Goal: Transaction & Acquisition: Subscribe to service/newsletter

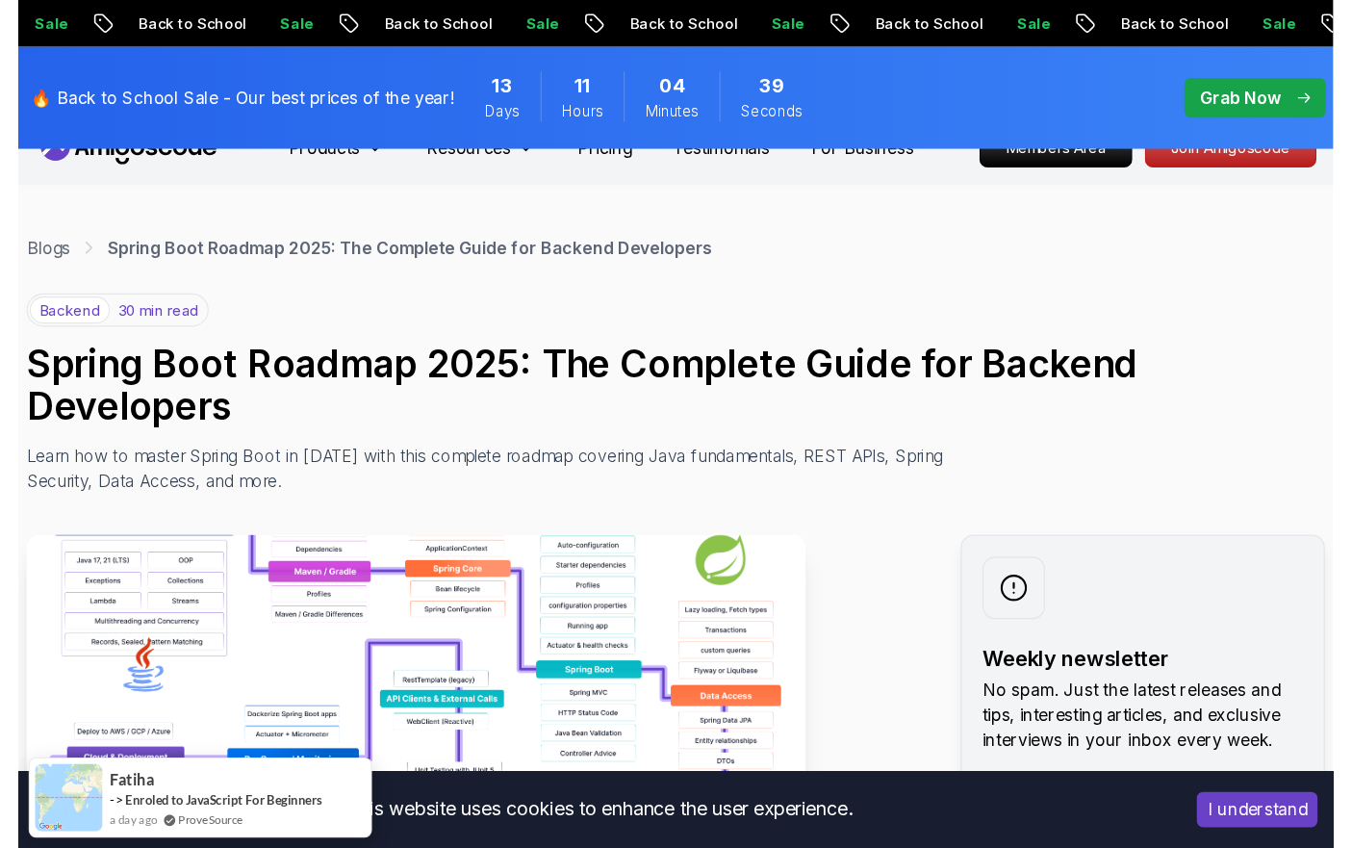
scroll to position [62, 0]
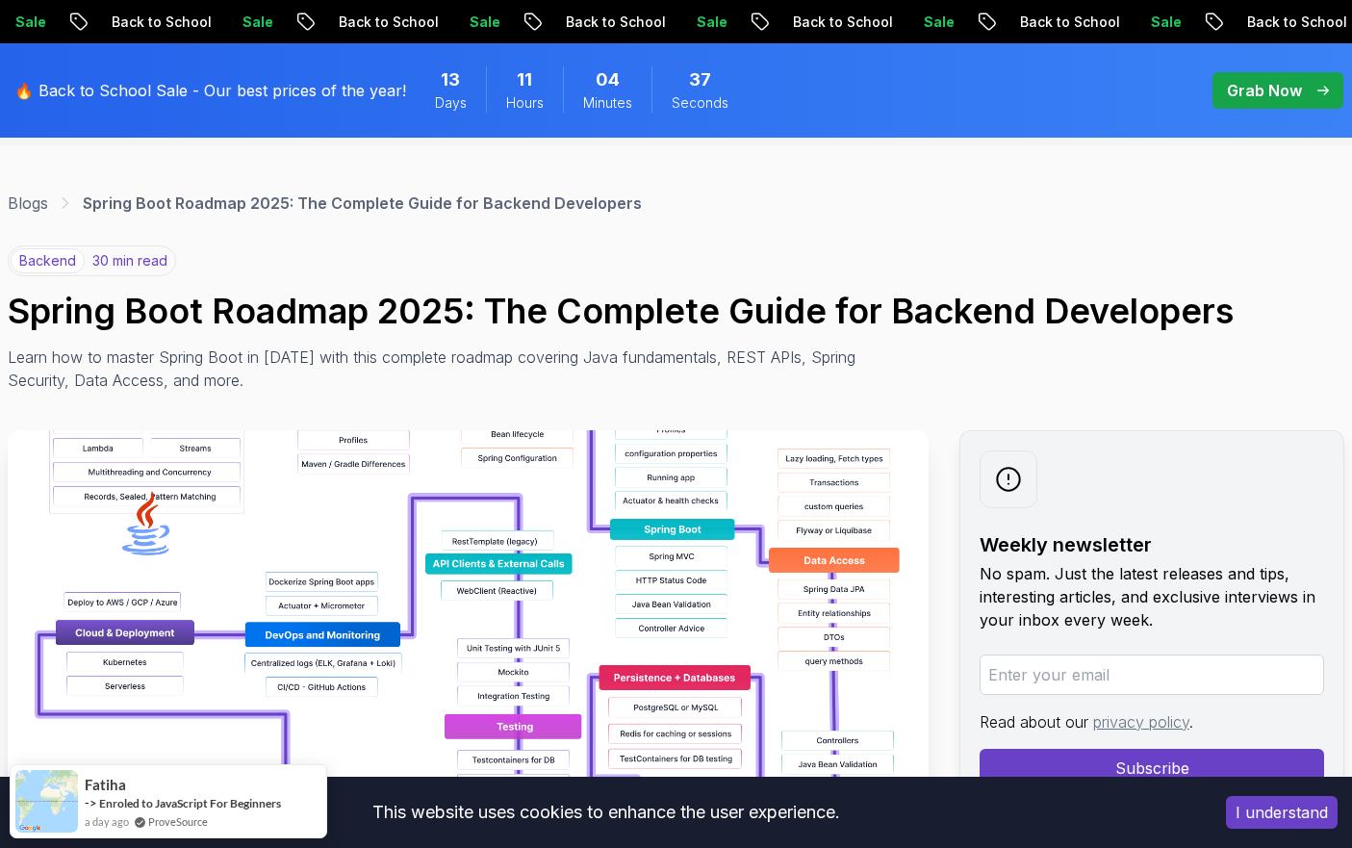
click at [1215, 783] on button "I understand" at bounding box center [1282, 812] width 112 height 33
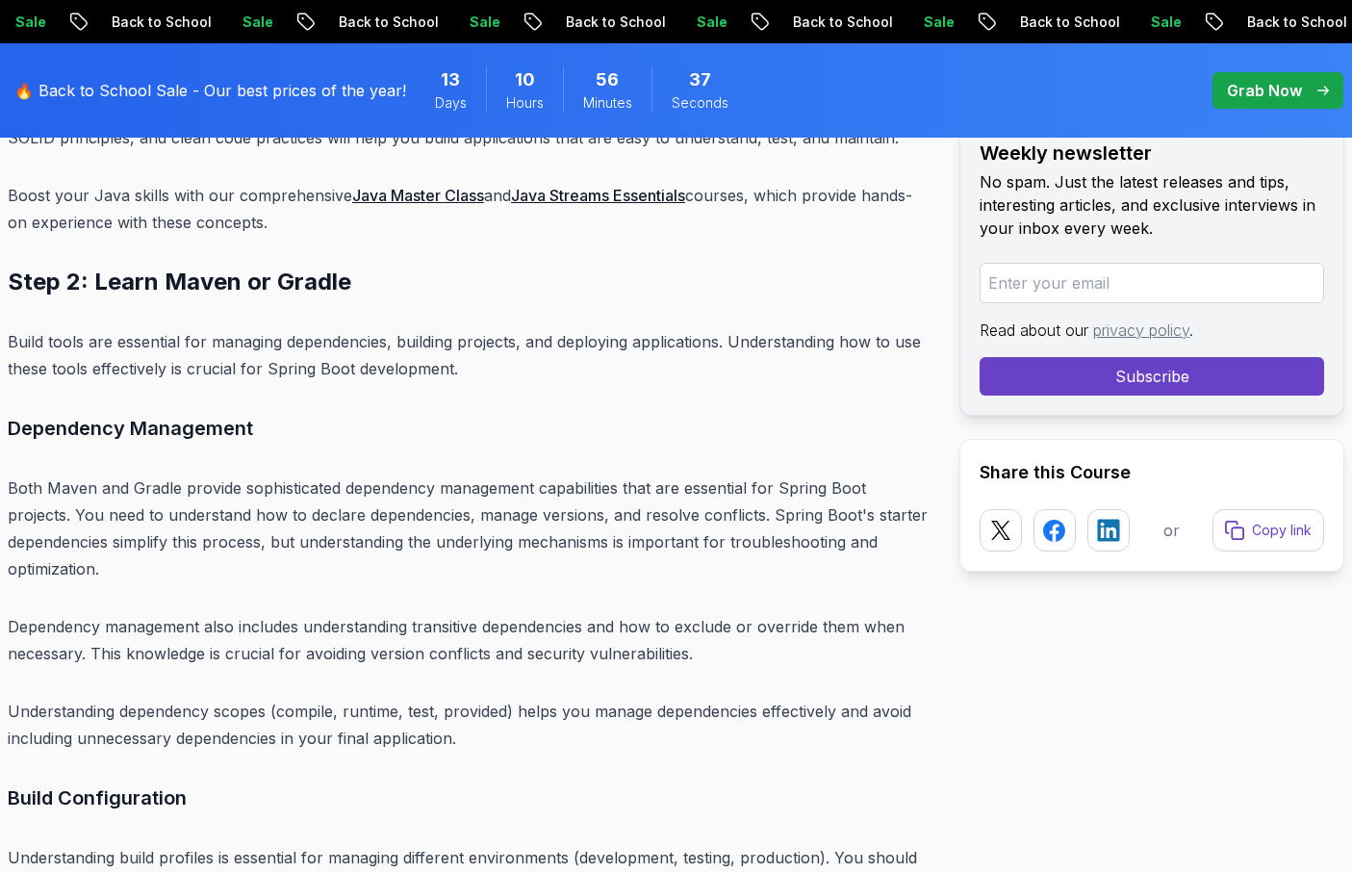
scroll to position [7644, 0]
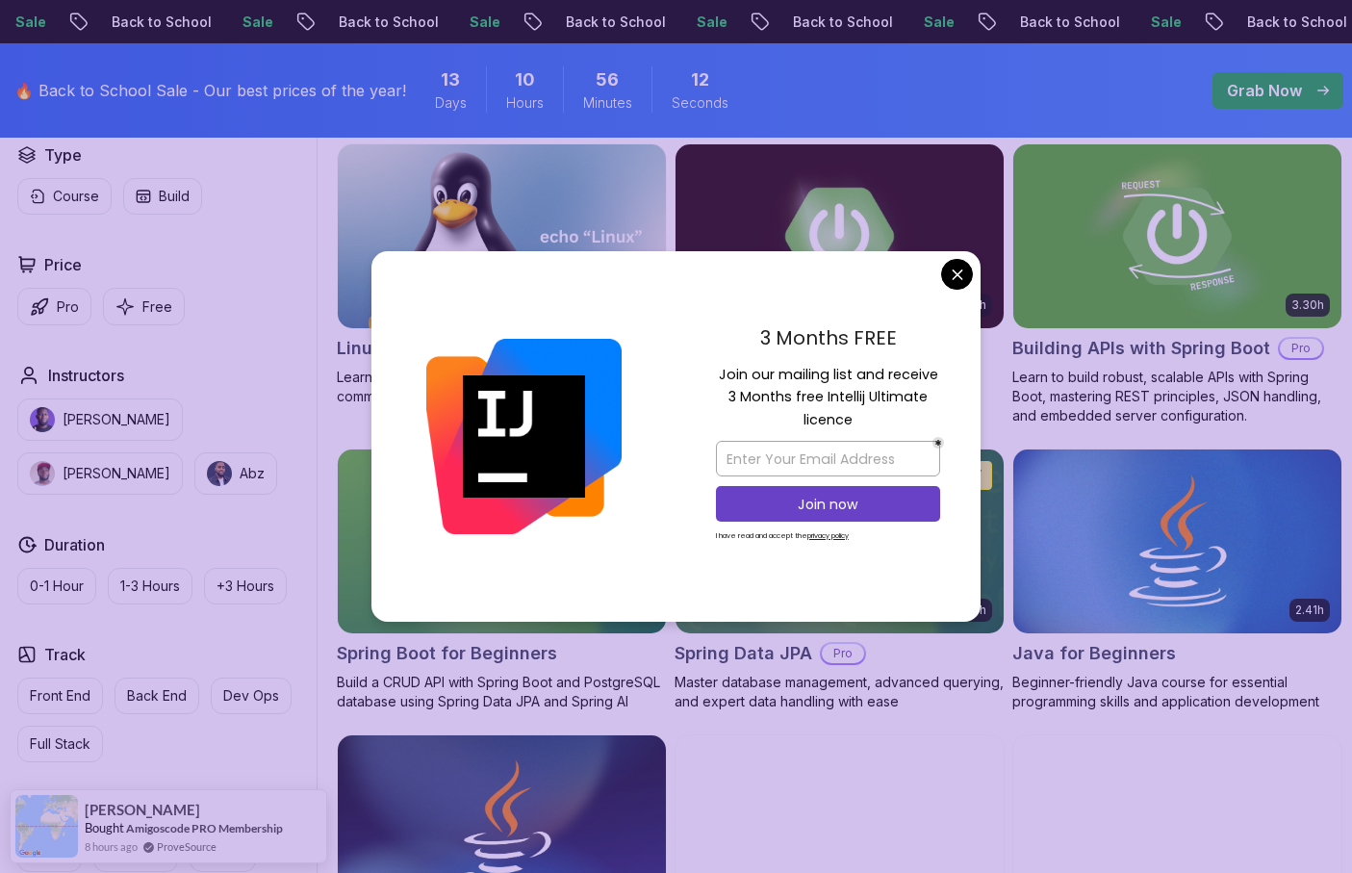
scroll to position [600, 0]
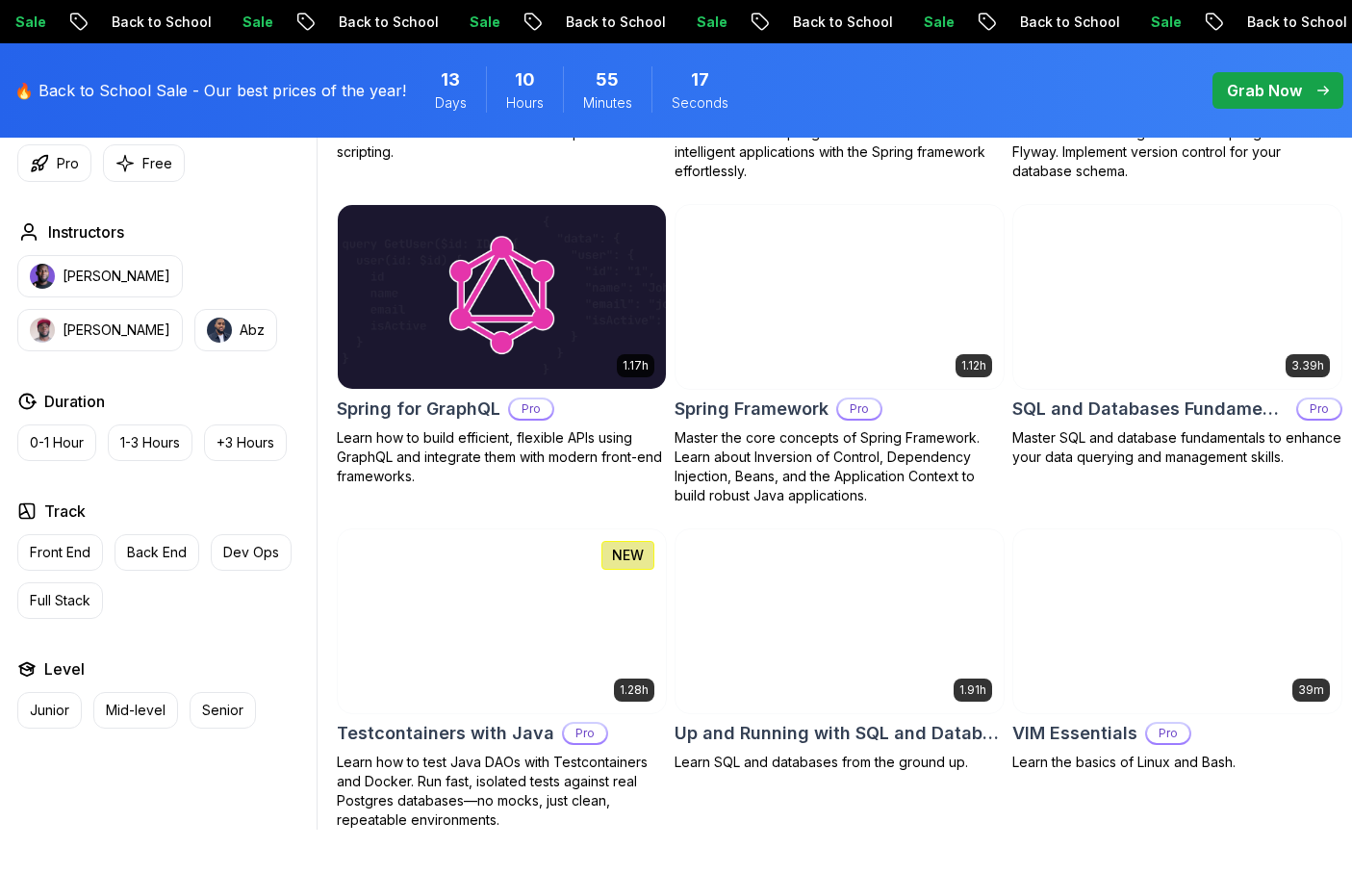
scroll to position [4790, 0]
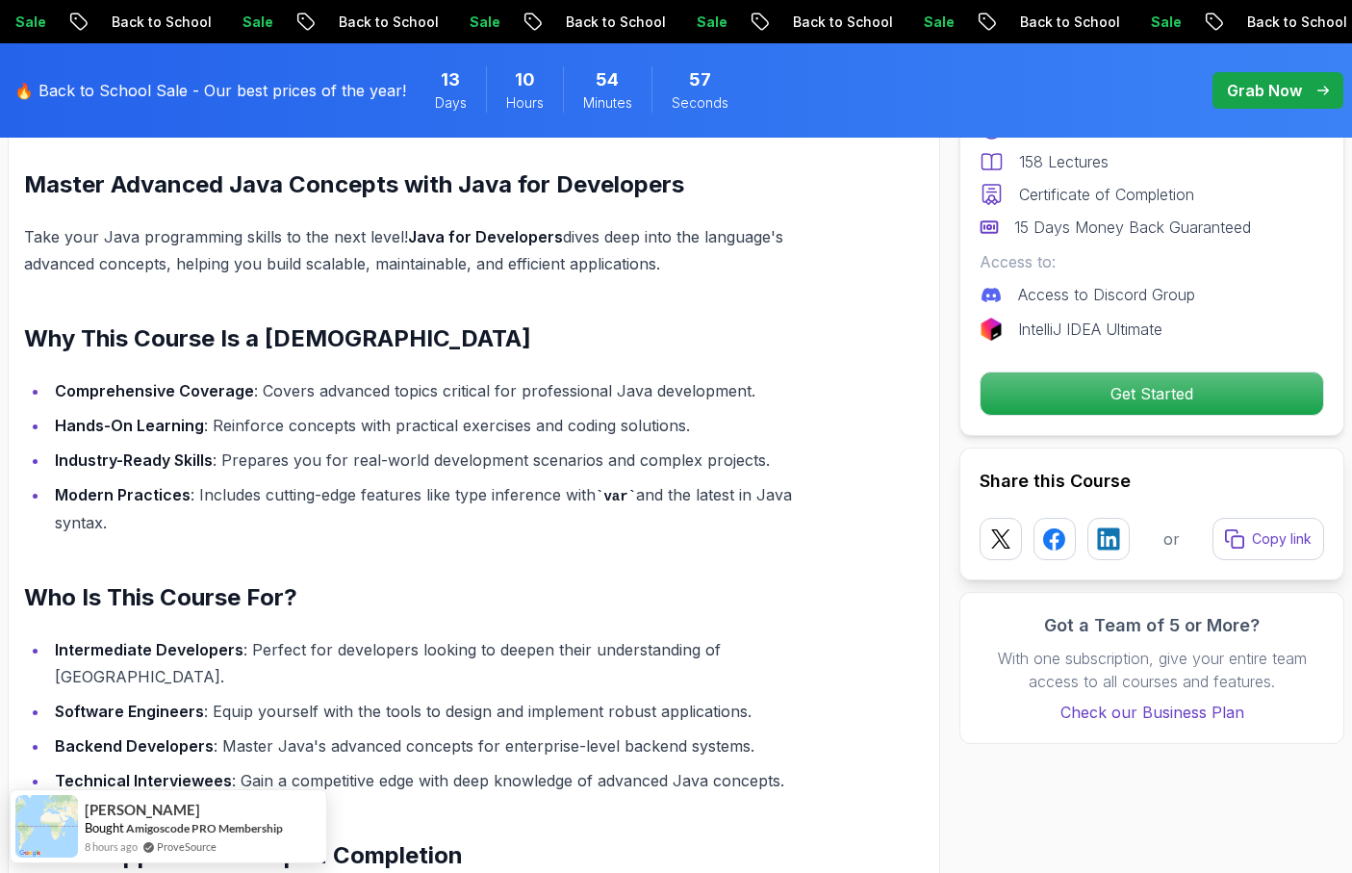
scroll to position [1396, 0]
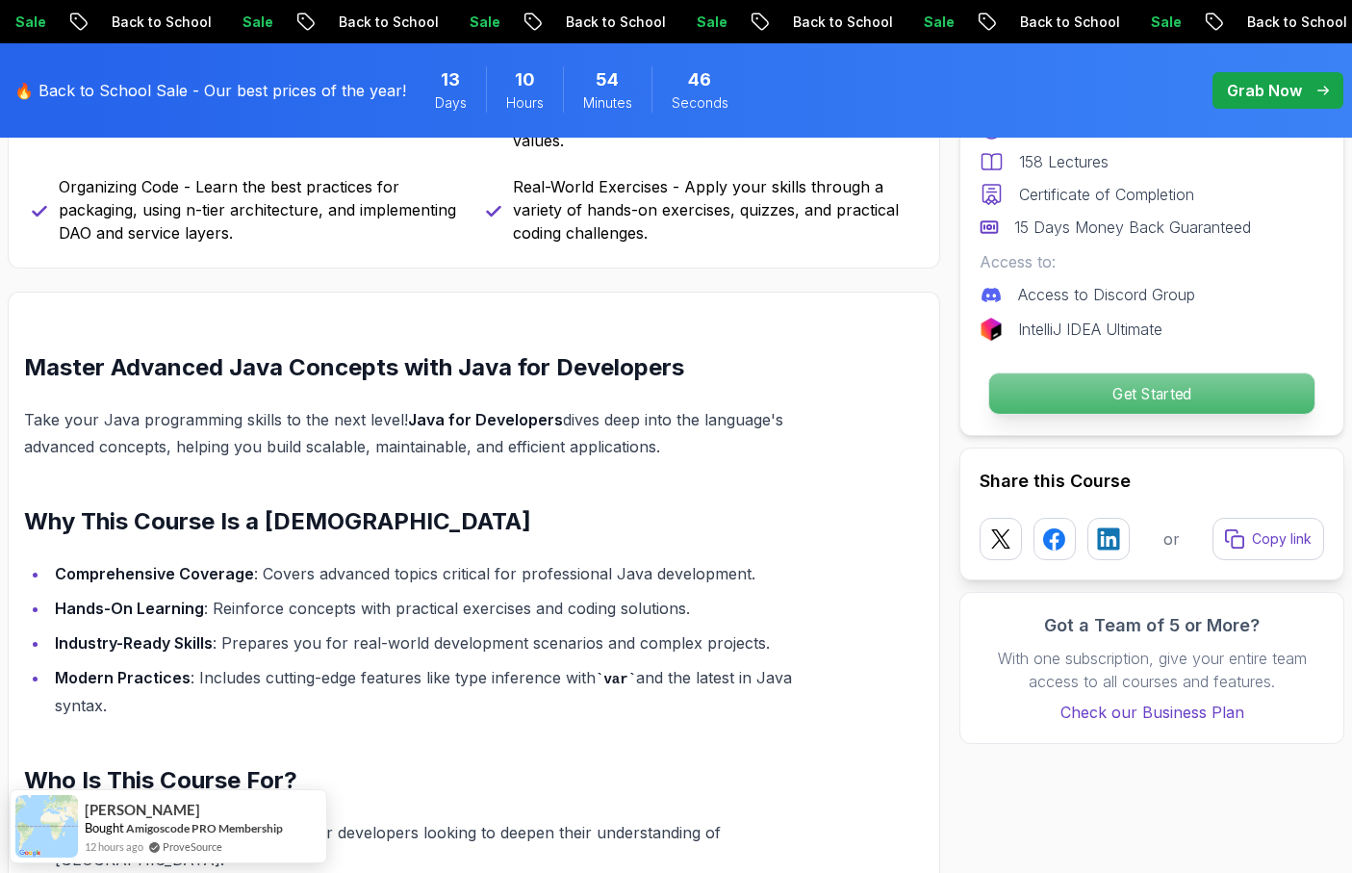
click at [1061, 409] on p "Get Started" at bounding box center [1151, 393] width 325 height 40
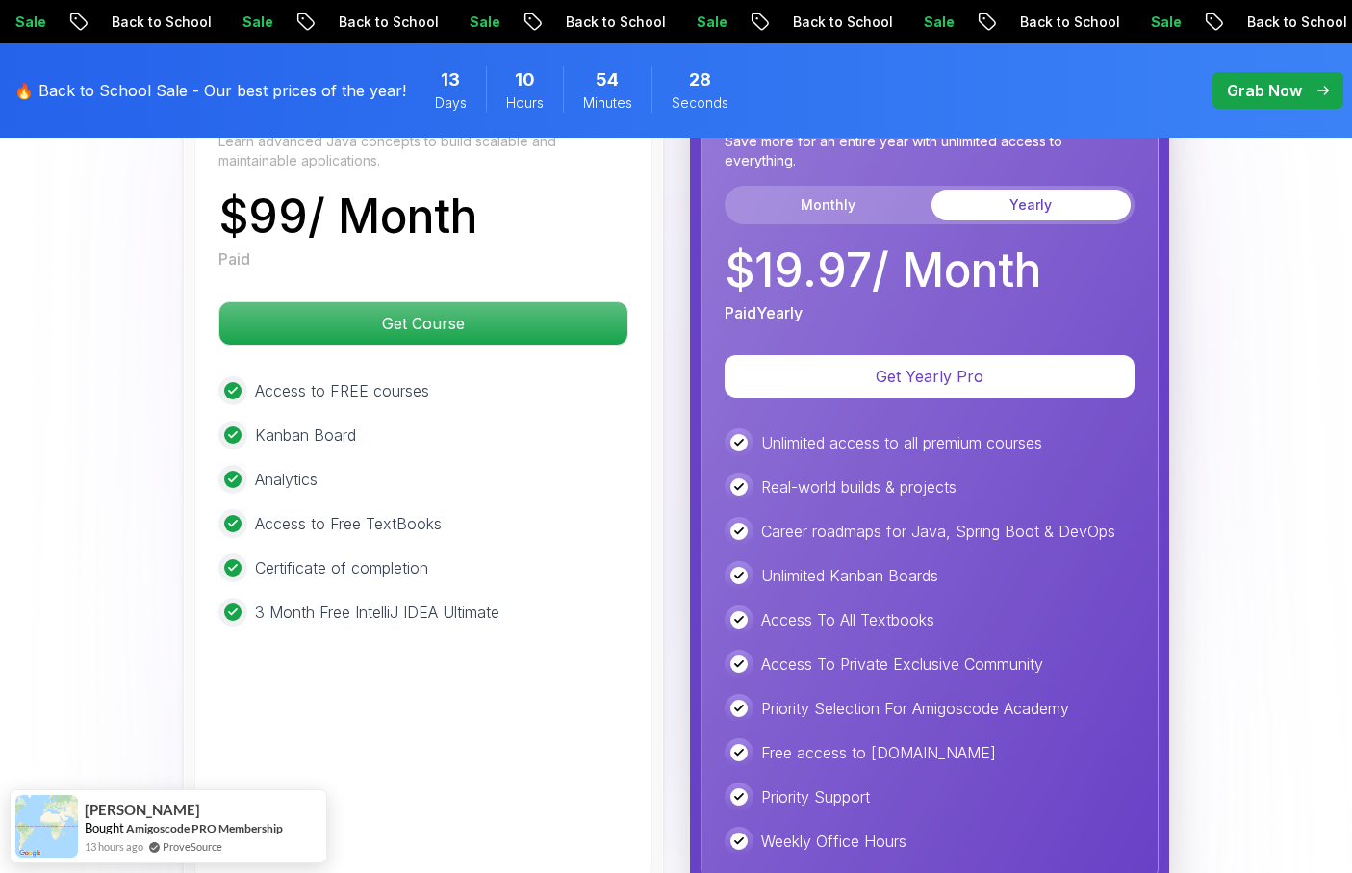
scroll to position [4881, 0]
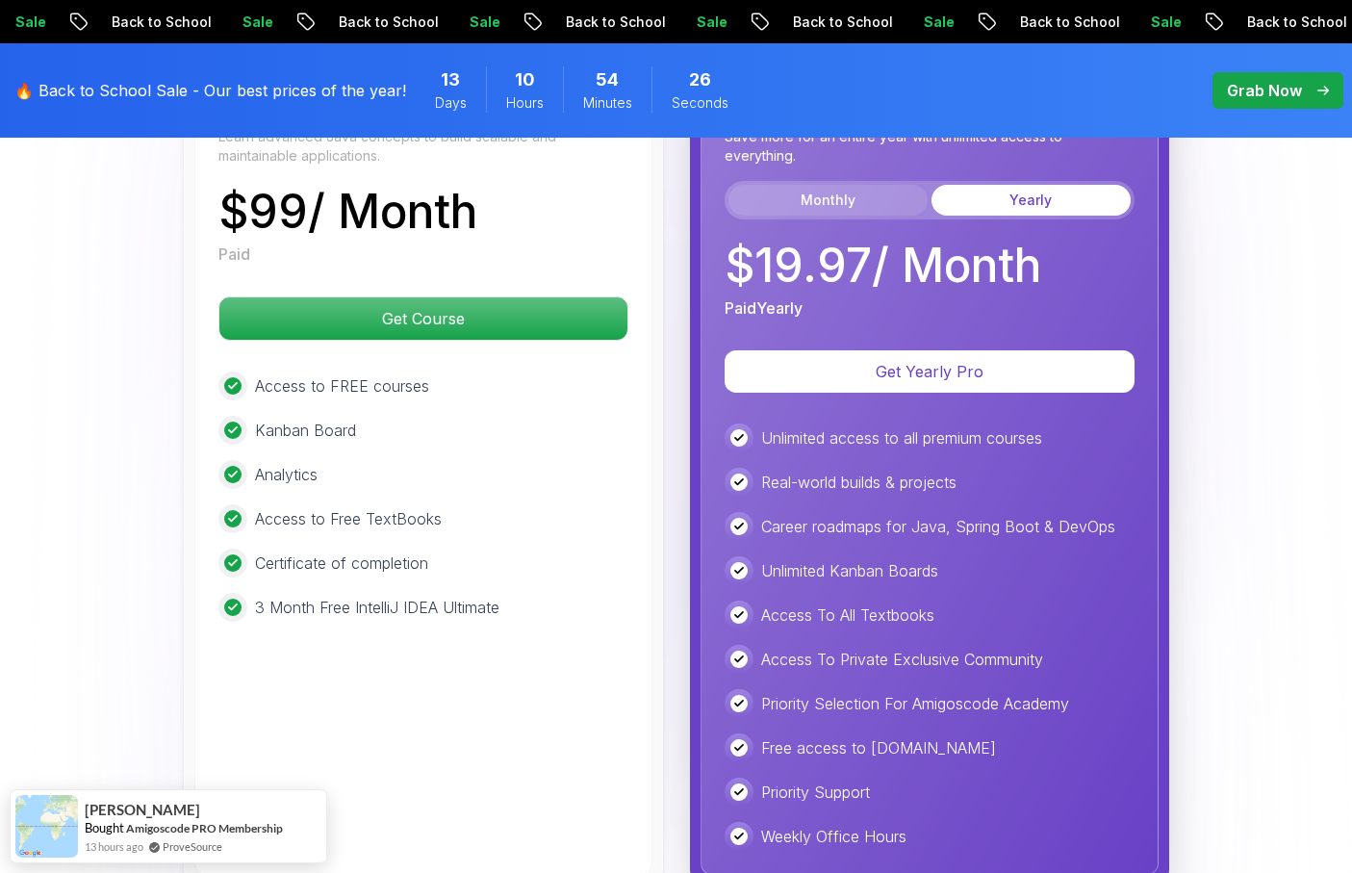
click at [870, 185] on button "Monthly" at bounding box center [827, 200] width 199 height 31
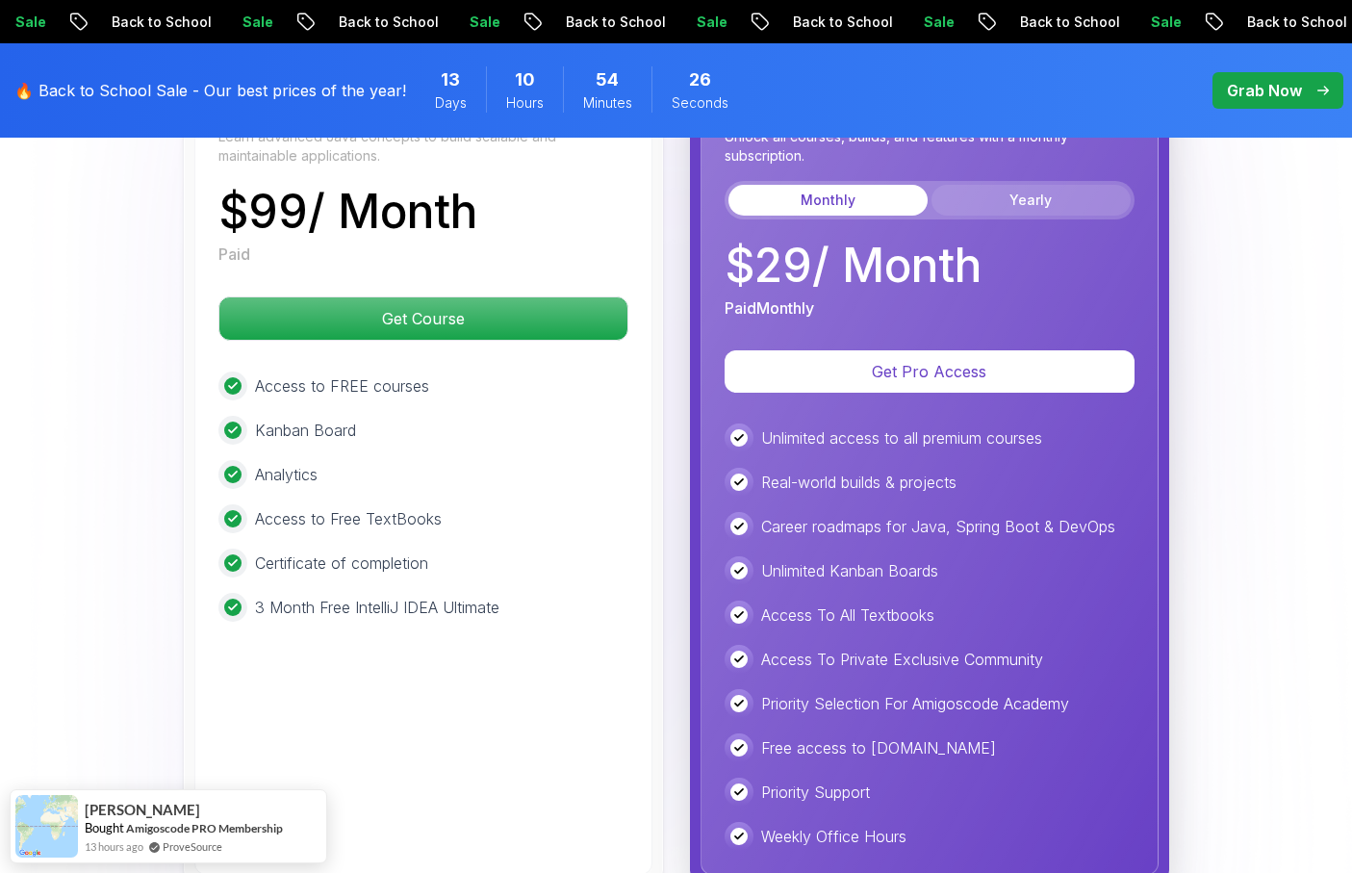
click at [960, 185] on button "Yearly" at bounding box center [1030, 200] width 199 height 31
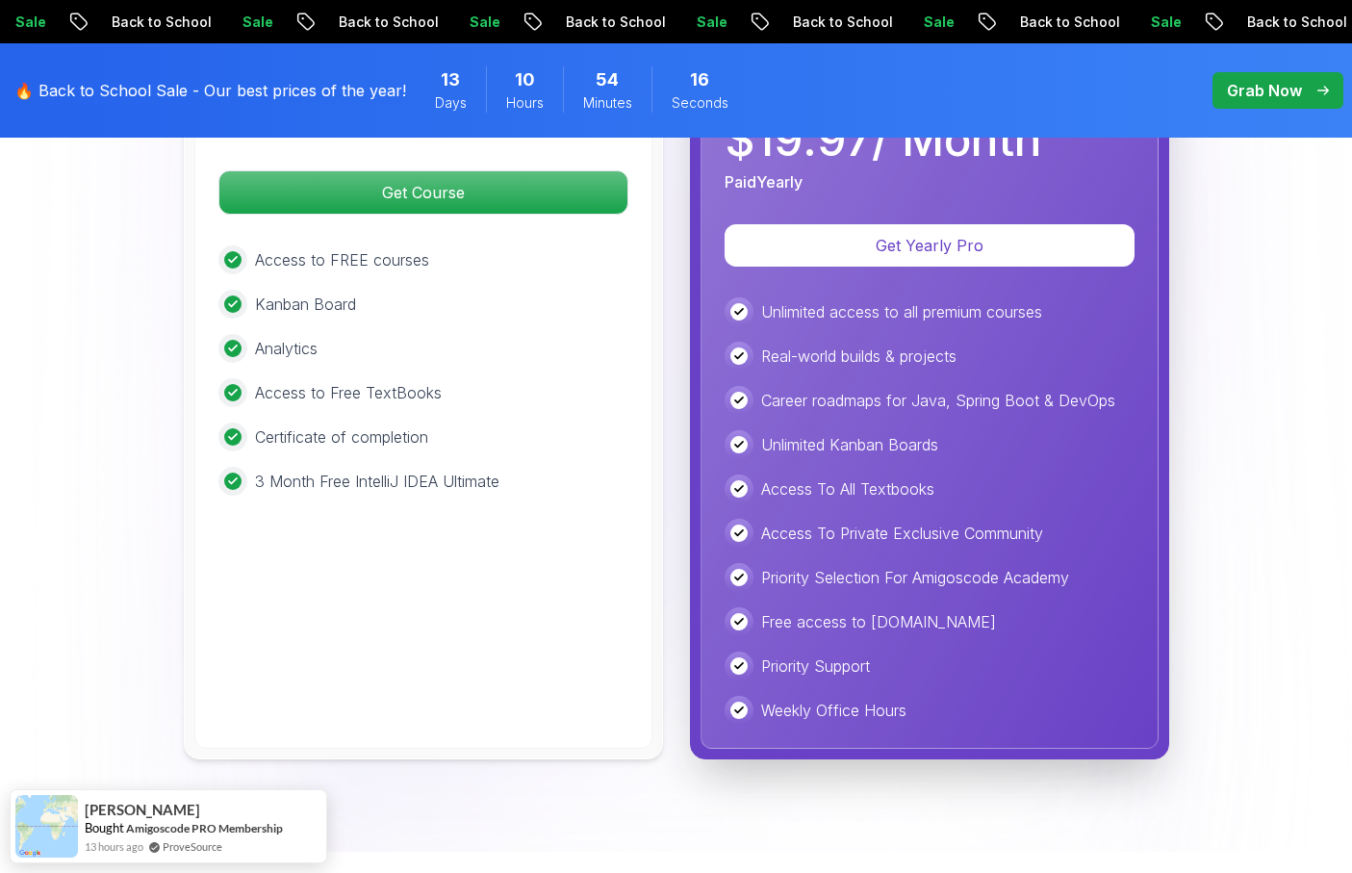
scroll to position [4397, 0]
